Goal: Task Accomplishment & Management: Manage account settings

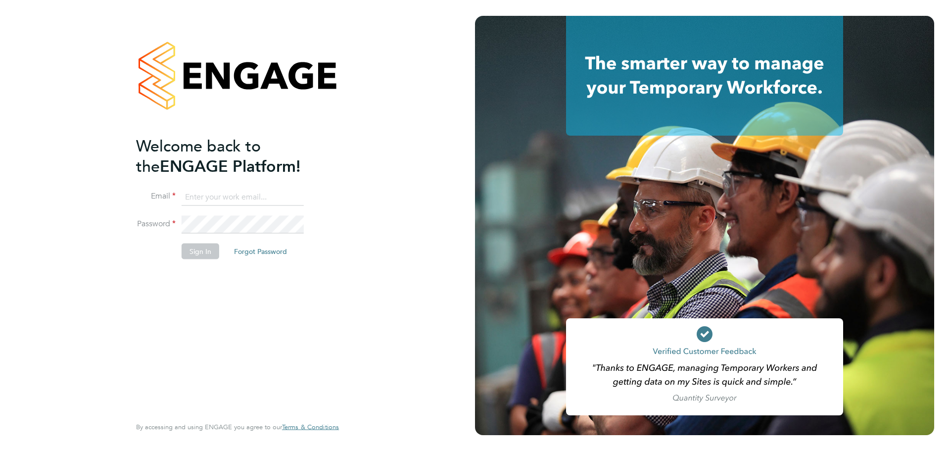
type input "[PERSON_NAME][EMAIL_ADDRESS][PERSON_NAME][PERSON_NAME][DOMAIN_NAME]"
click at [199, 254] on button "Sign In" at bounding box center [201, 251] width 38 height 16
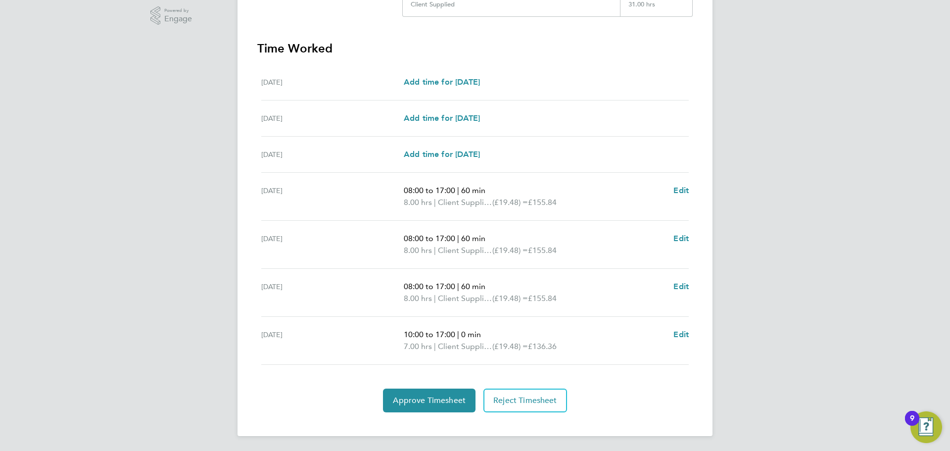
scroll to position [252, 0]
click at [409, 392] on button "Approve Timesheet" at bounding box center [429, 399] width 92 height 24
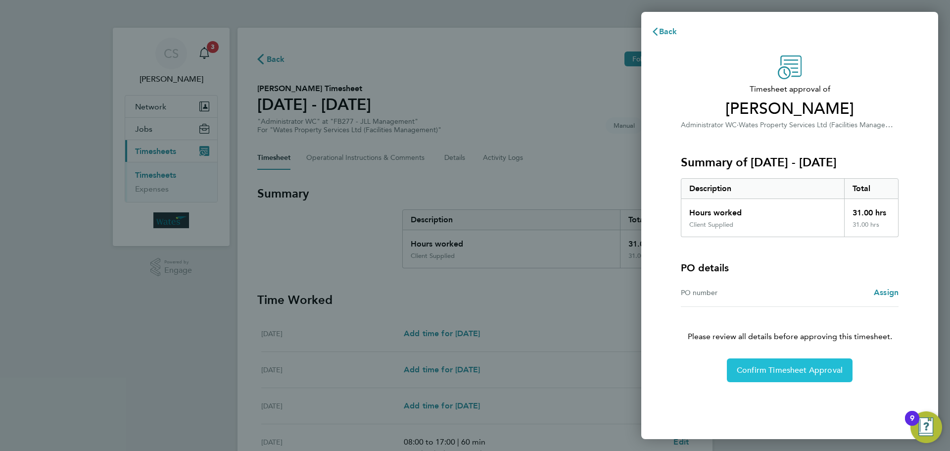
click at [745, 369] on span "Confirm Timesheet Approval" at bounding box center [789, 370] width 106 height 10
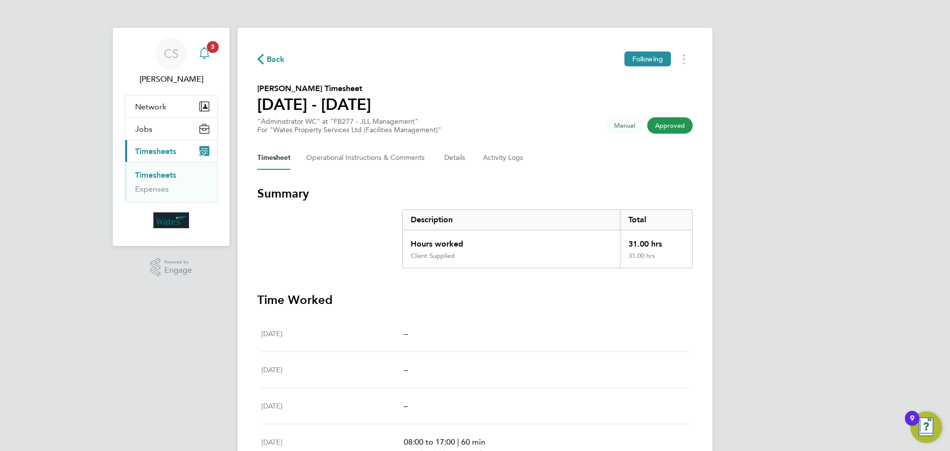
click at [209, 55] on icon "Main navigation" at bounding box center [204, 53] width 12 height 12
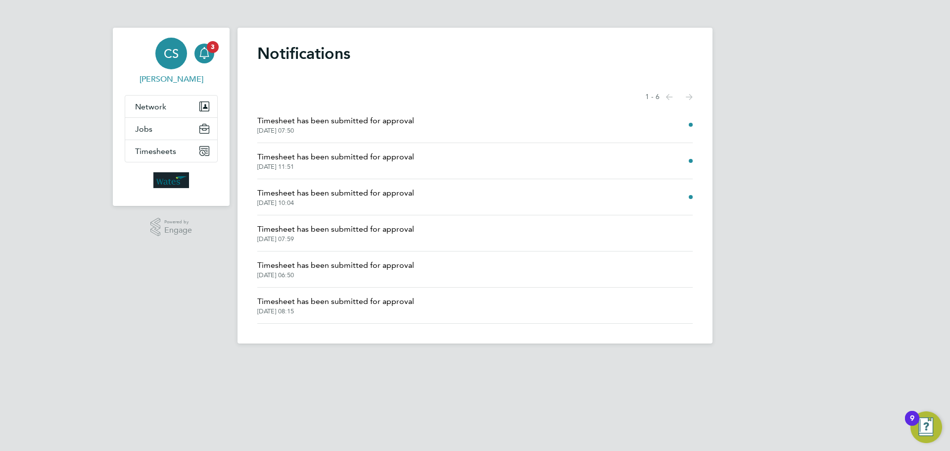
click at [156, 78] on span "Carla Shenton" at bounding box center [171, 79] width 93 height 12
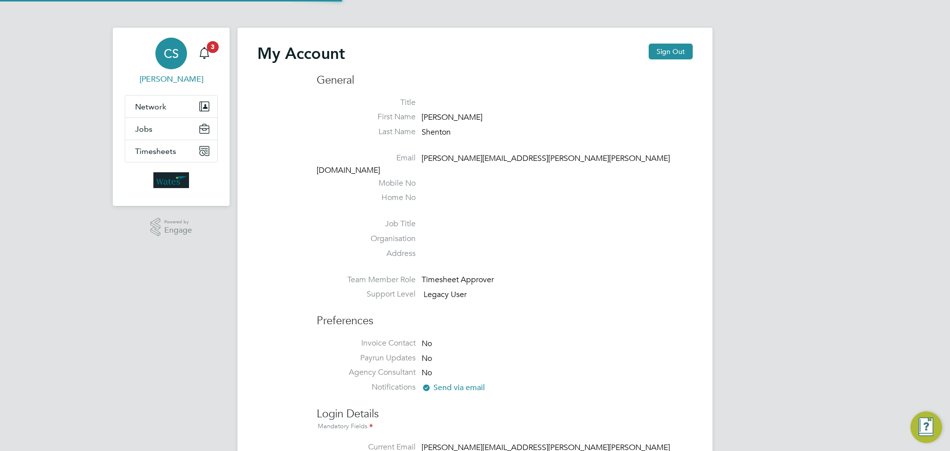
type input "[PERSON_NAME][EMAIL_ADDRESS][PERSON_NAME][PERSON_NAME][DOMAIN_NAME]"
click at [212, 49] on span "3" at bounding box center [213, 47] width 12 height 12
